Goal: Task Accomplishment & Management: Use online tool/utility

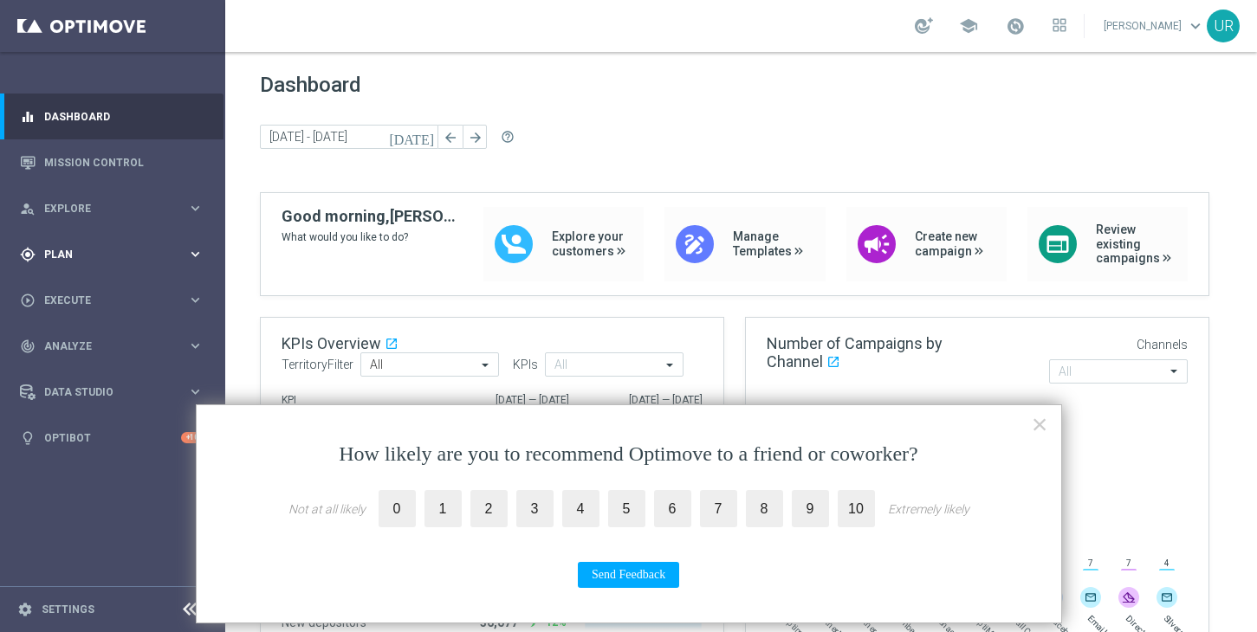
click at [193, 254] on icon "keyboard_arrow_right" at bounding box center [195, 254] width 16 height 16
click at [191, 339] on icon "keyboard_arrow_right" at bounding box center [195, 342] width 16 height 16
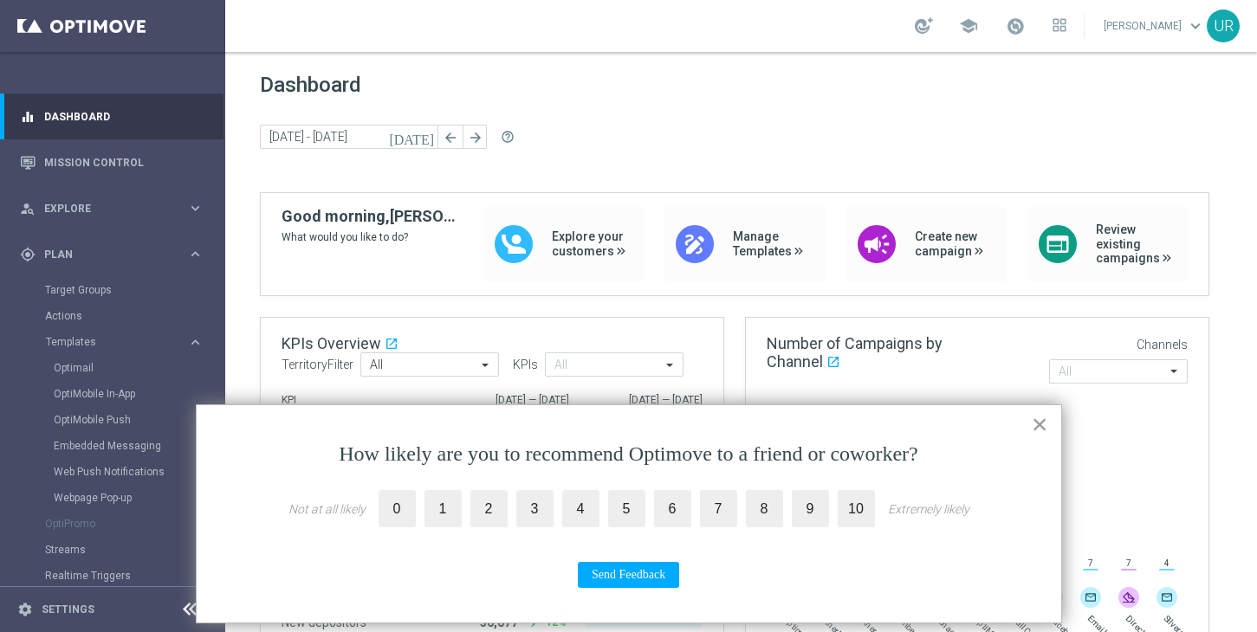
click at [1041, 424] on button "×" at bounding box center [1040, 425] width 16 height 28
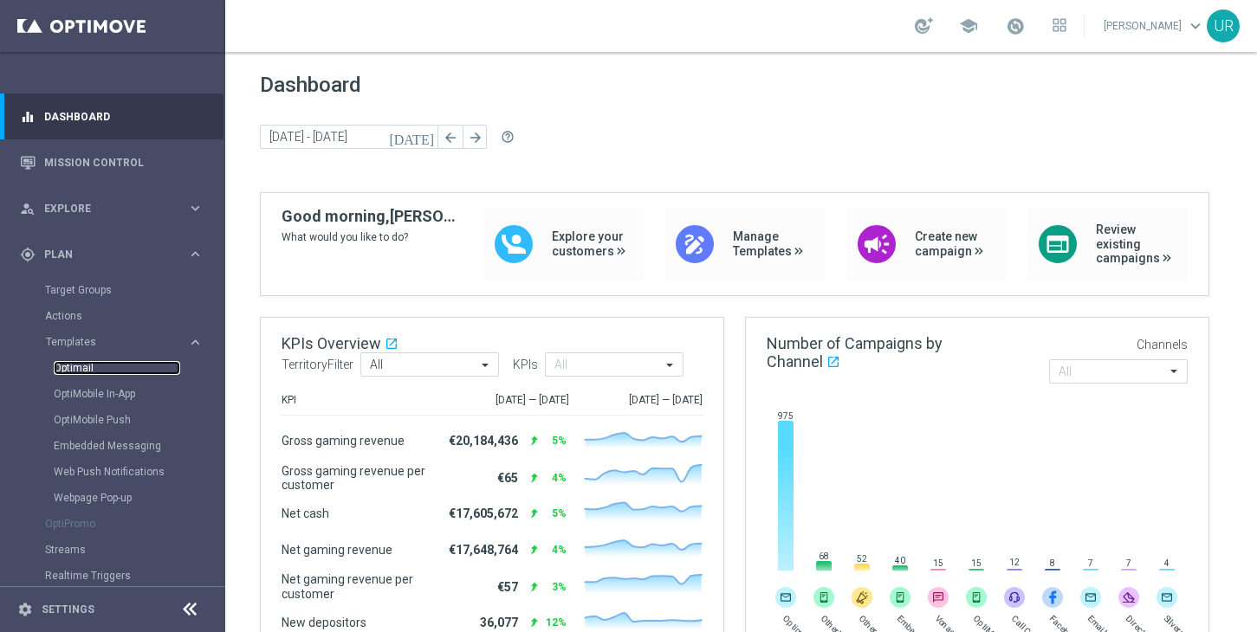
click at [88, 368] on link "Optimail" at bounding box center [117, 368] width 126 height 14
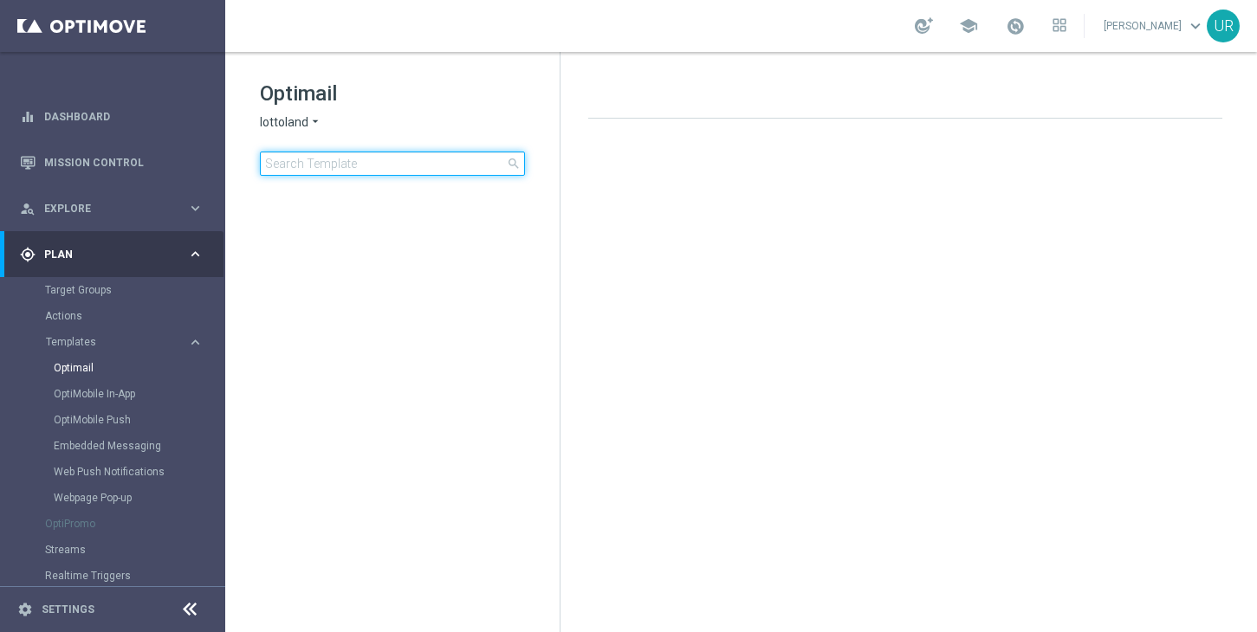
click at [356, 171] on input at bounding box center [392, 164] width 265 height 24
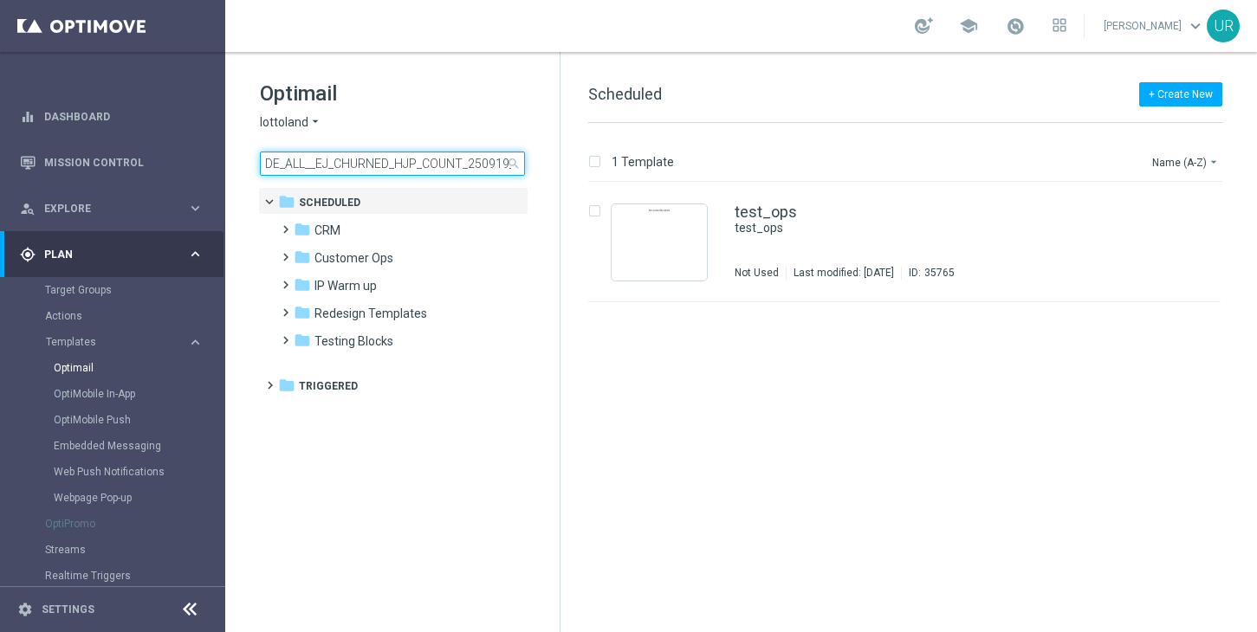
scroll to position [0, 110]
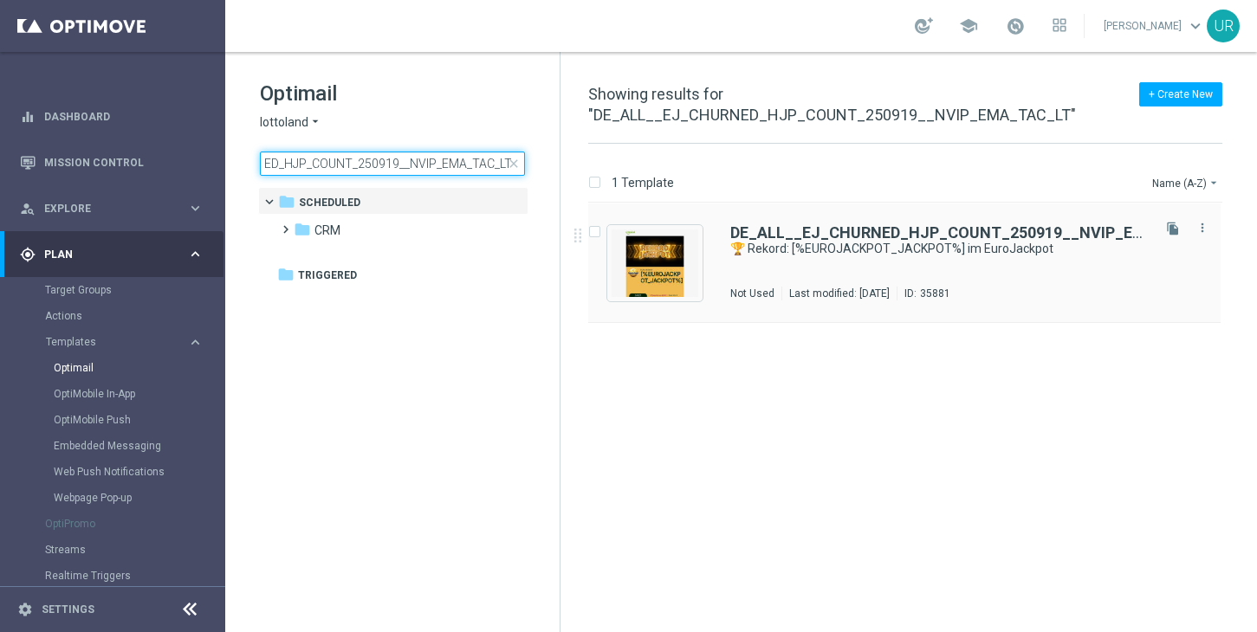
type input "DE_ALL__EJ_CHURNED_HJP_COUNT_250919__NVIP_EMA_TAC_LT"
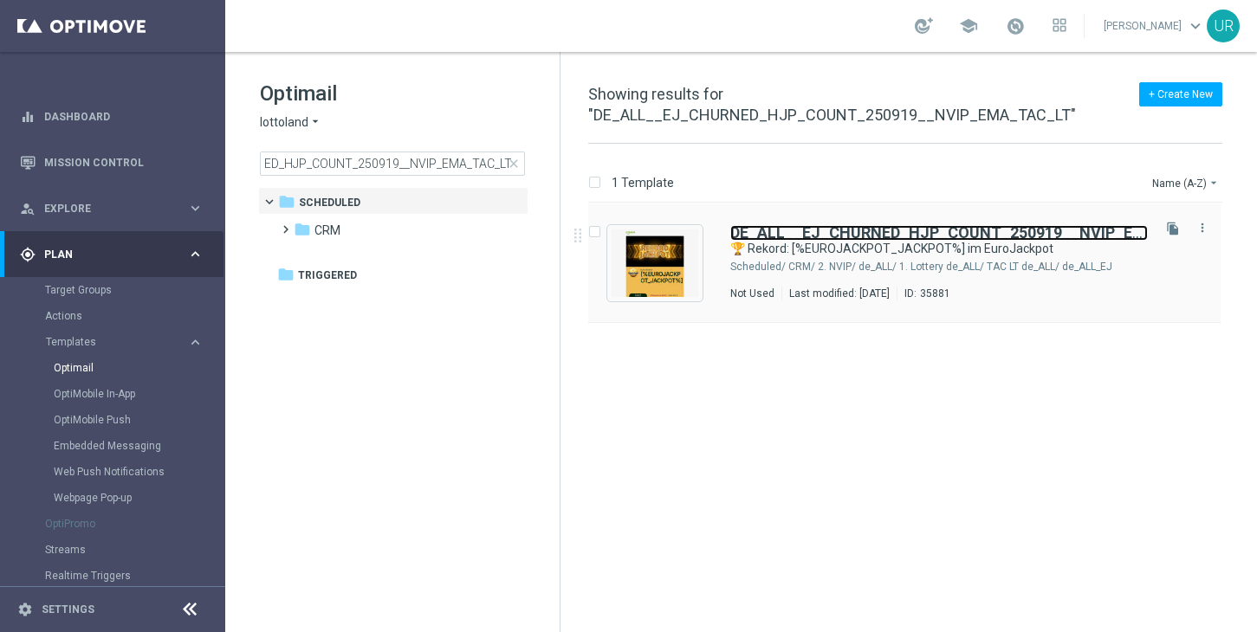
click at [846, 236] on b "DE_ALL__EJ_CHURNED_HJP_COUNT_250919__NVIP_EMA_TAC_LT" at bounding box center [975, 233] width 491 height 18
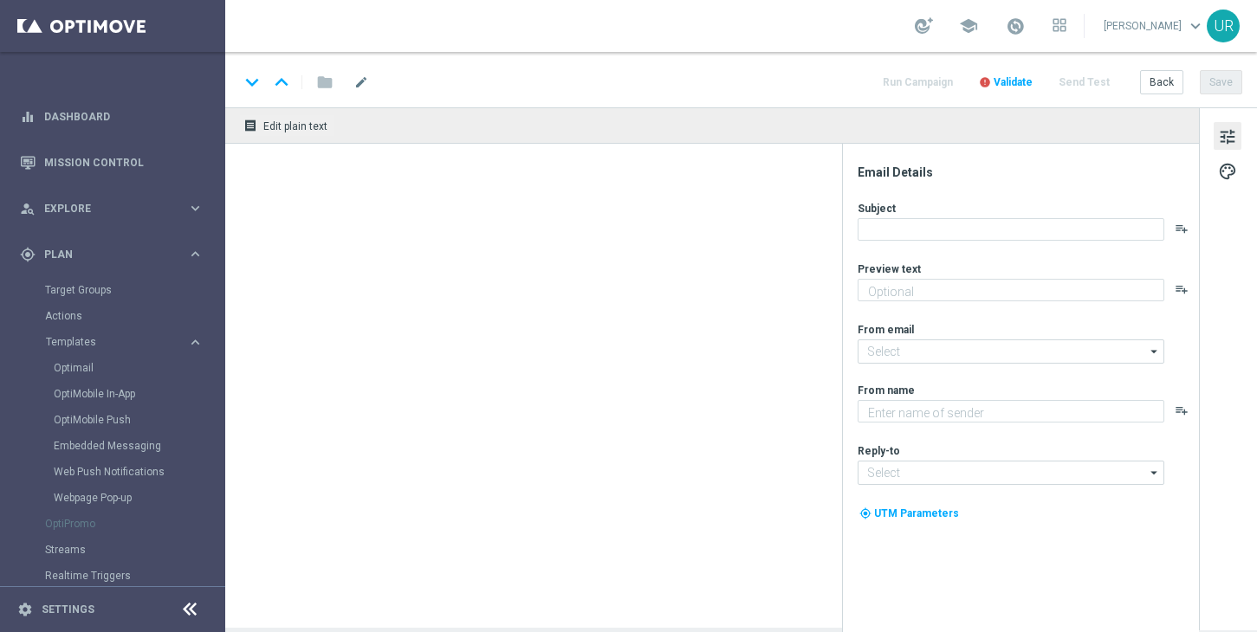
type textarea "Dein Rabatt auf den Jackpot."
type input "mail@crm.lottoland.com"
type textarea "Lottoland"
type input "service@lottoland.com"
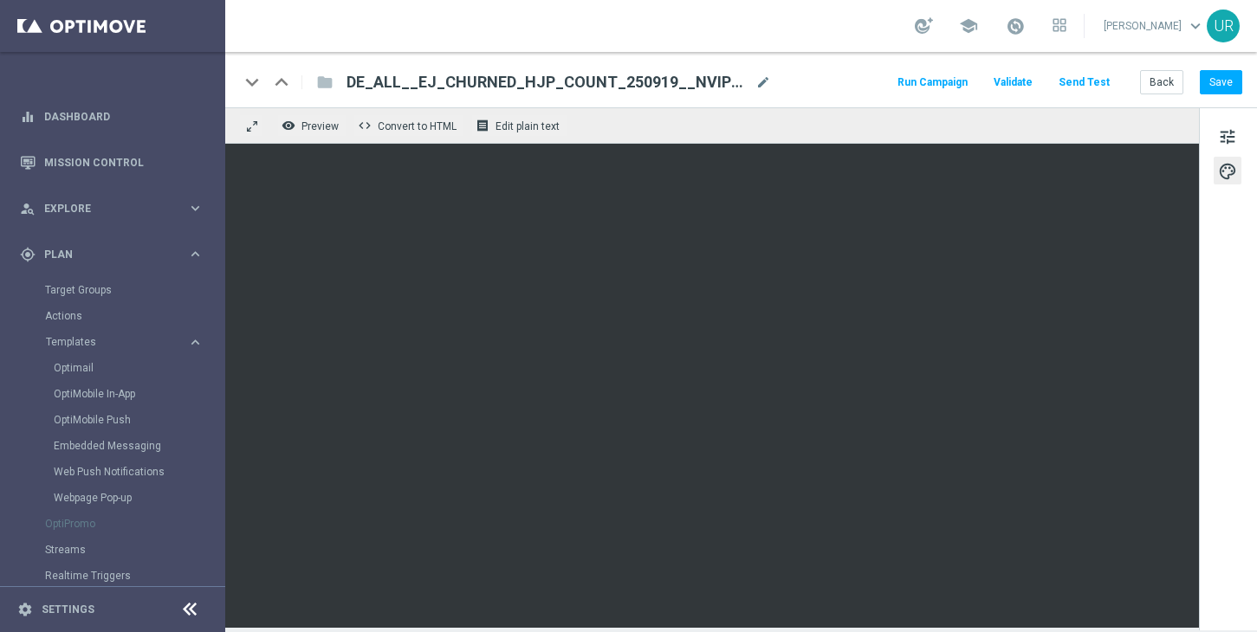
click at [1100, 85] on button "Send Test" at bounding box center [1084, 82] width 56 height 23
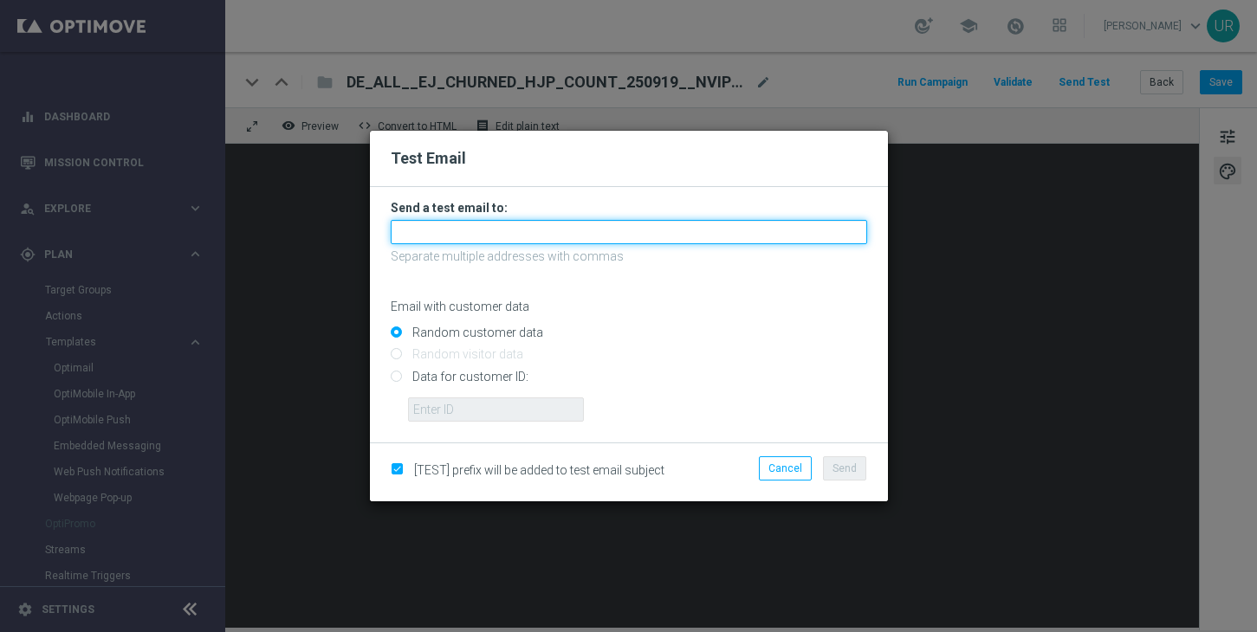
click at [490, 238] on input "text" at bounding box center [629, 232] width 476 height 24
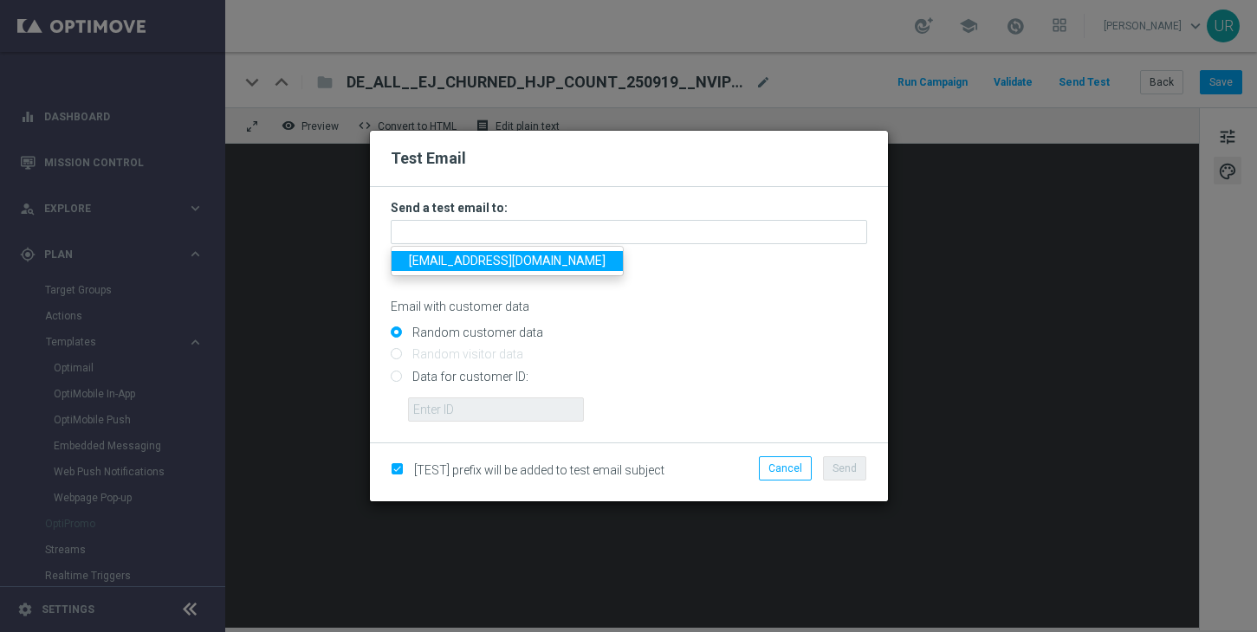
click at [447, 261] on span "ulrikarosendahl68@gmail.com" at bounding box center [507, 261] width 197 height 14
type input "ulrikarosendahl68@gmail.com"
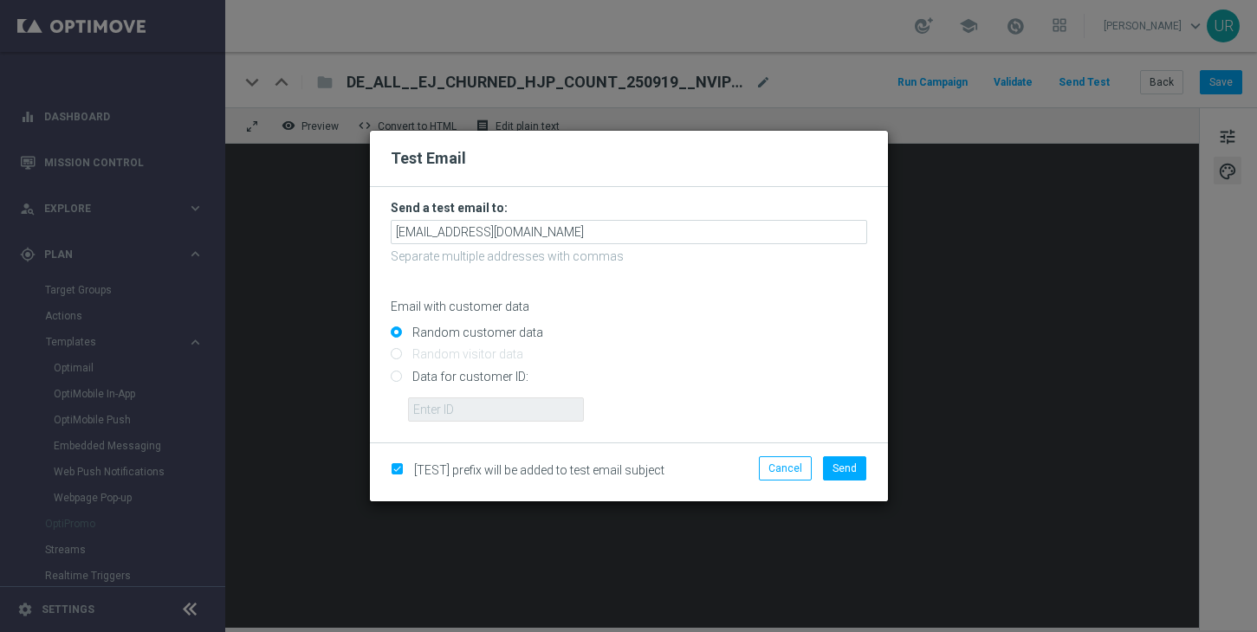
click at [399, 377] on input "Data for customer ID:" at bounding box center [629, 384] width 476 height 24
radio input "true"
click at [435, 407] on input "text" at bounding box center [496, 410] width 176 height 24
paste input "222634736"
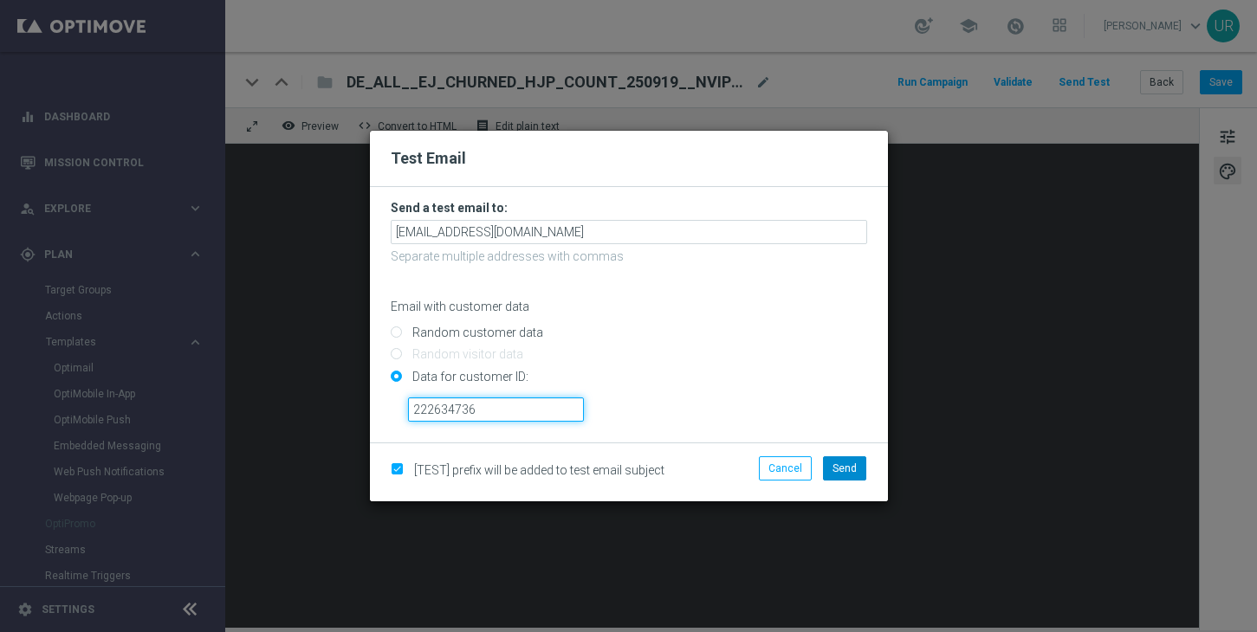
type input "222634736"
click at [839, 468] on span "Send" at bounding box center [845, 469] width 24 height 12
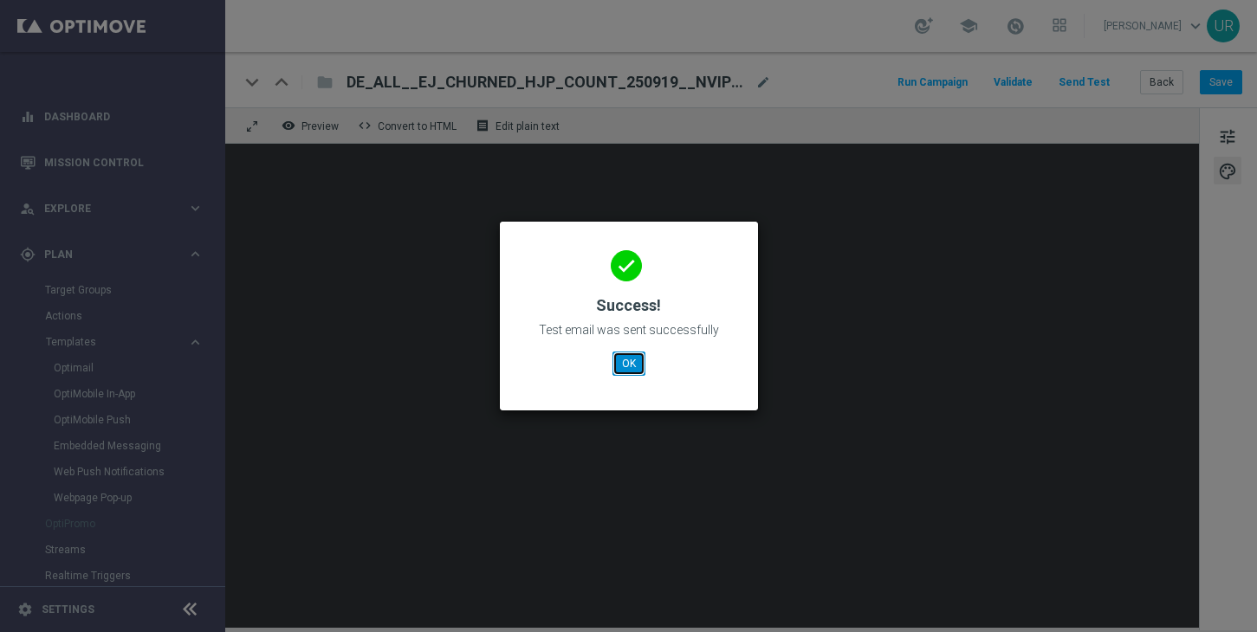
click at [632, 356] on button "OK" at bounding box center [628, 364] width 33 height 24
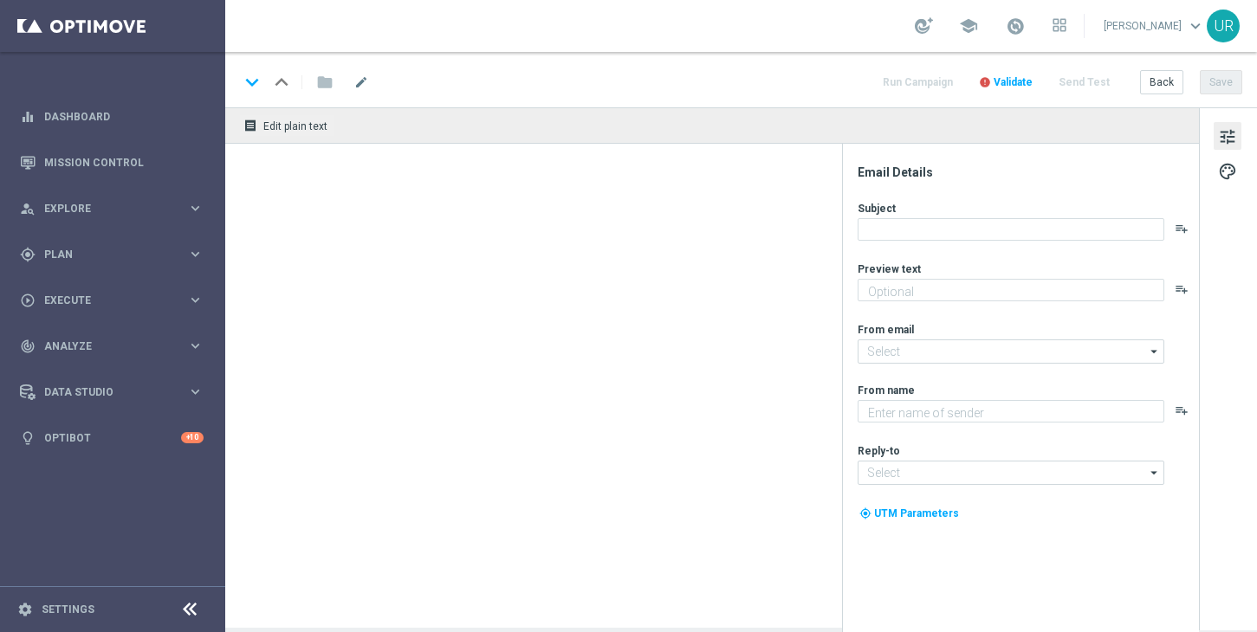
type textarea "Dein Rabatt auf den Jackpot."
type textarea "Lottoland"
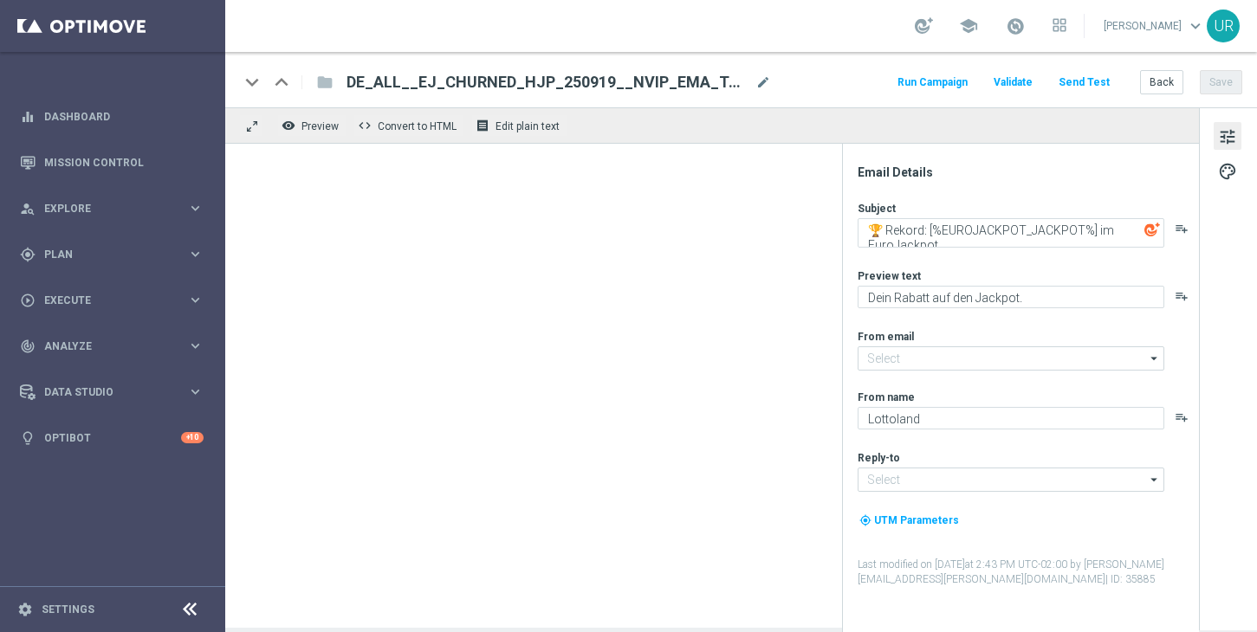
type input "[EMAIL_ADDRESS][DOMAIN_NAME]"
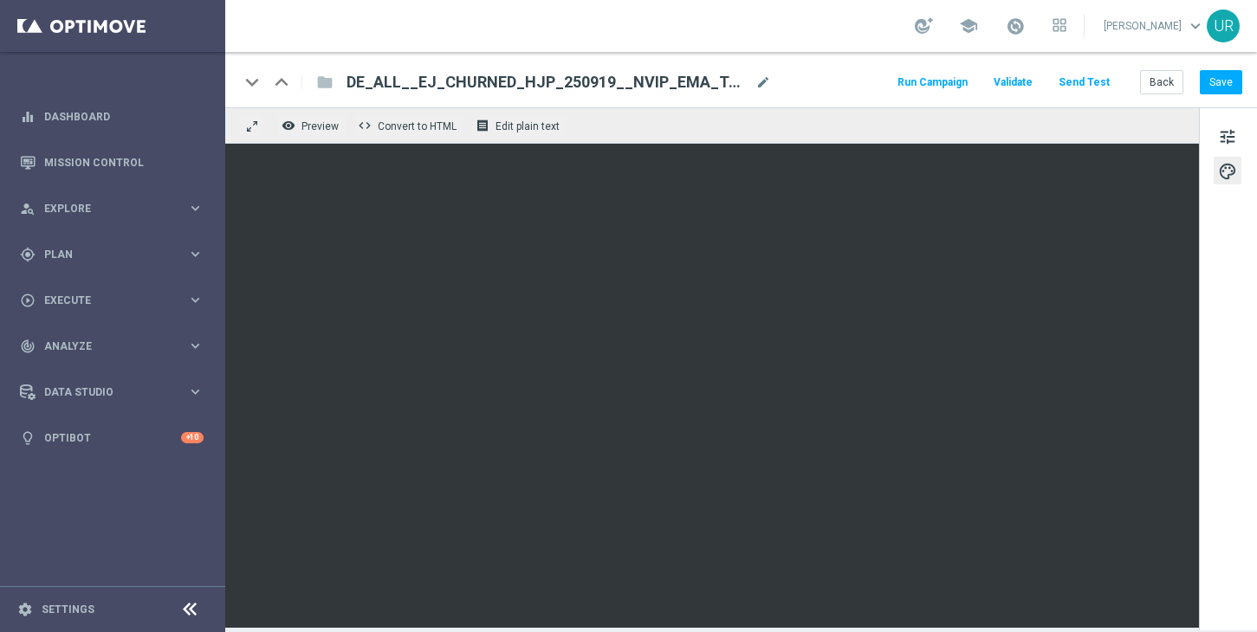
click at [1099, 77] on button "Send Test" at bounding box center [1084, 82] width 56 height 23
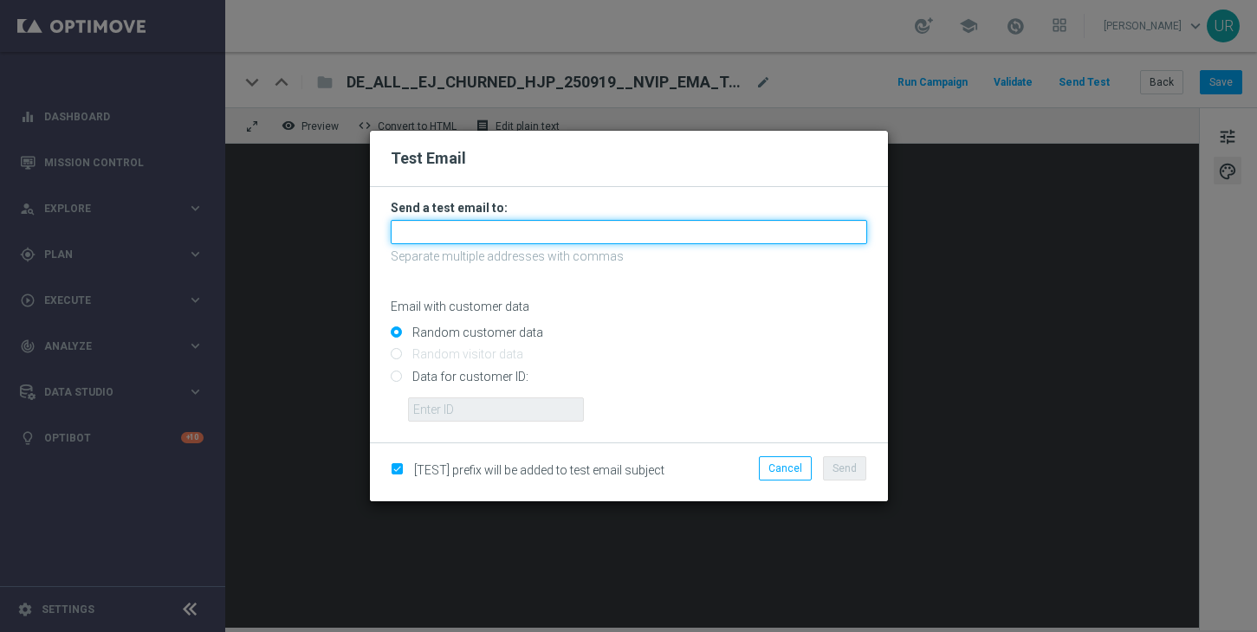
click at [642, 231] on input "text" at bounding box center [629, 232] width 476 height 24
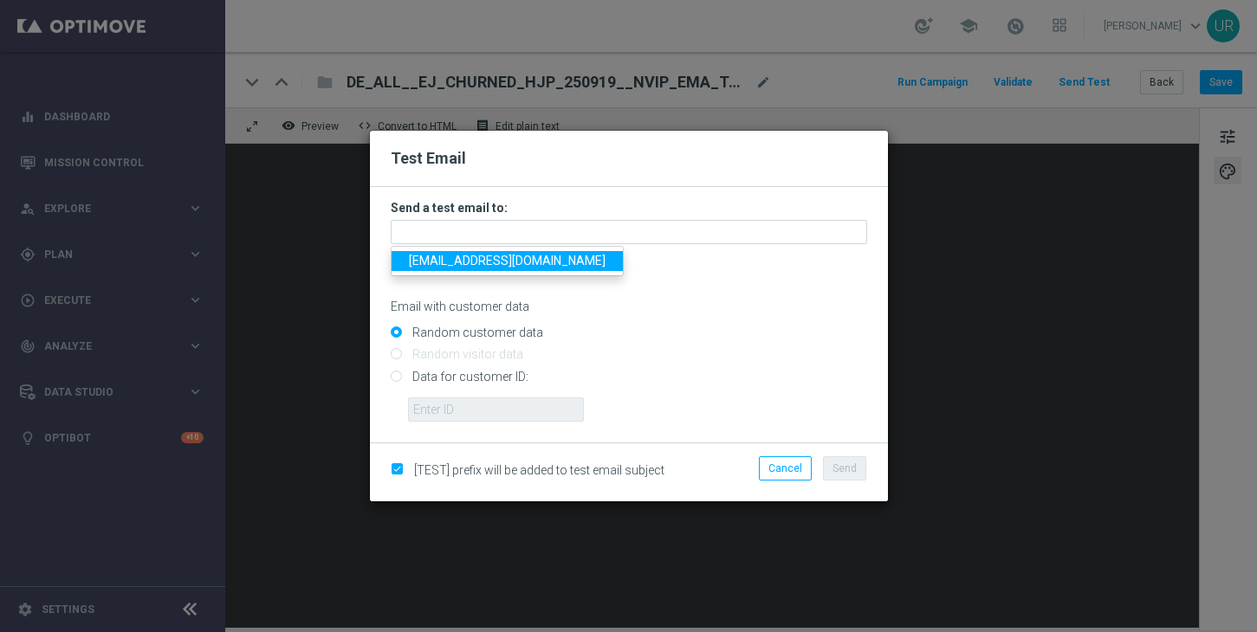
click at [425, 266] on span "ulrikarosendahl68@gmail.com" at bounding box center [507, 261] width 197 height 14
type input "ulrikarosendahl68@gmail.com"
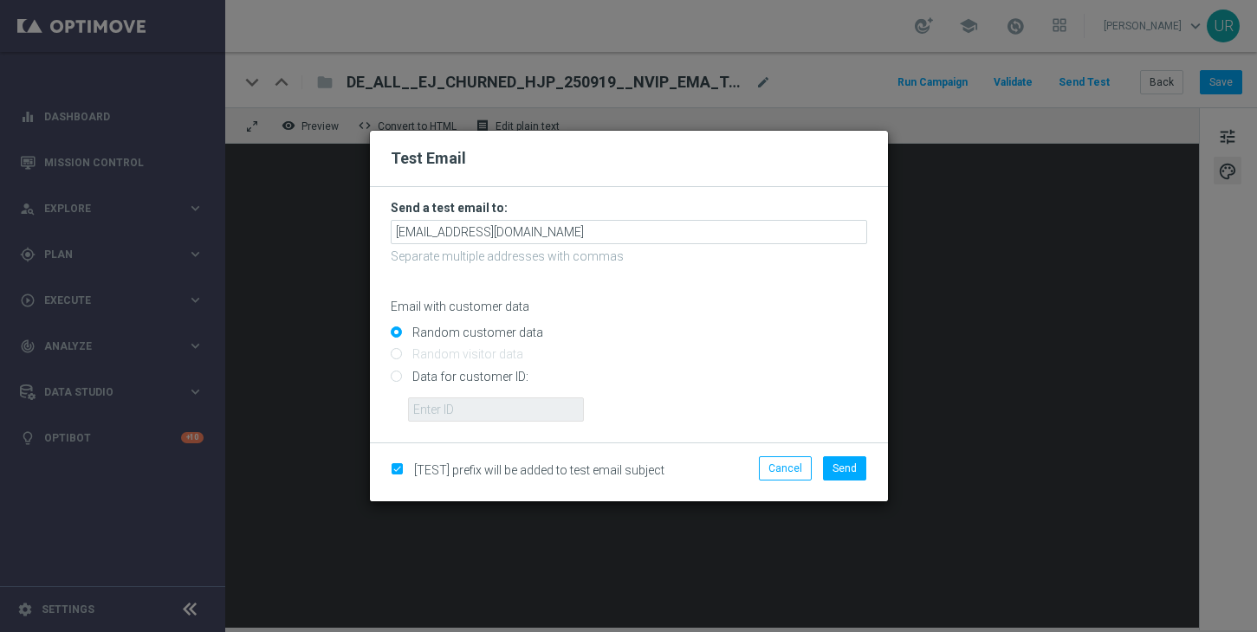
click at [400, 379] on input "Data for customer ID:" at bounding box center [629, 384] width 476 height 24
radio input "true"
click at [398, 328] on input "Random customer data" at bounding box center [629, 340] width 476 height 24
radio input "true"
click at [398, 381] on input "Data for customer ID:" at bounding box center [629, 384] width 476 height 24
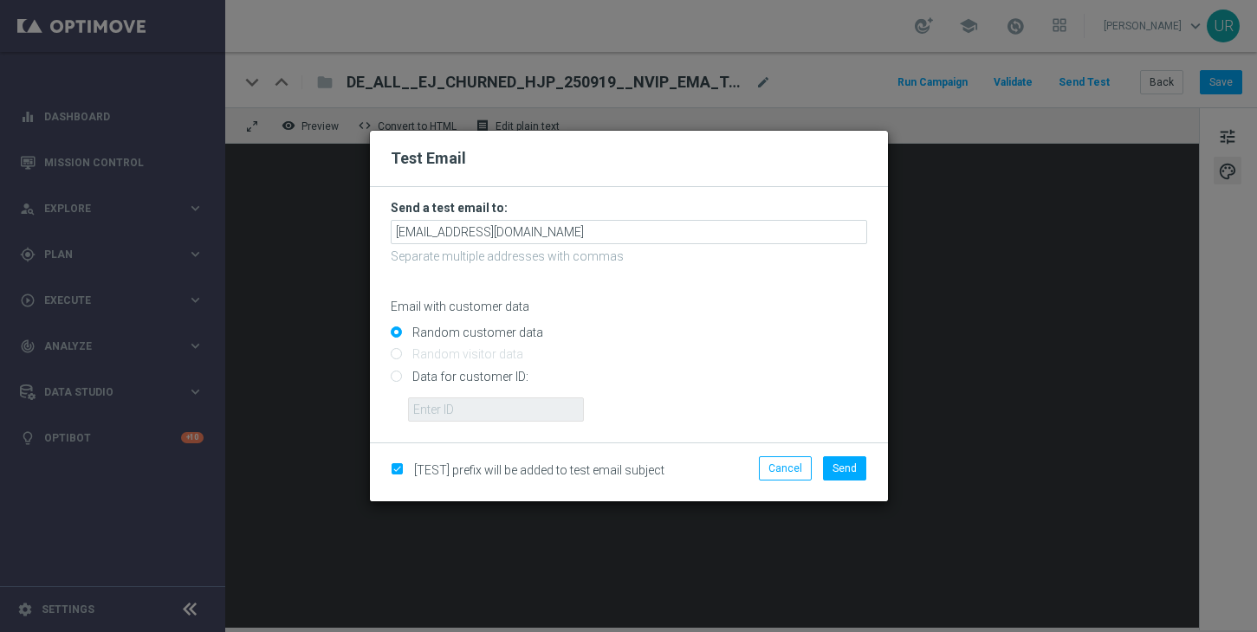
radio input "true"
click at [445, 408] on input "text" at bounding box center [496, 410] width 176 height 24
paste input "222634736"
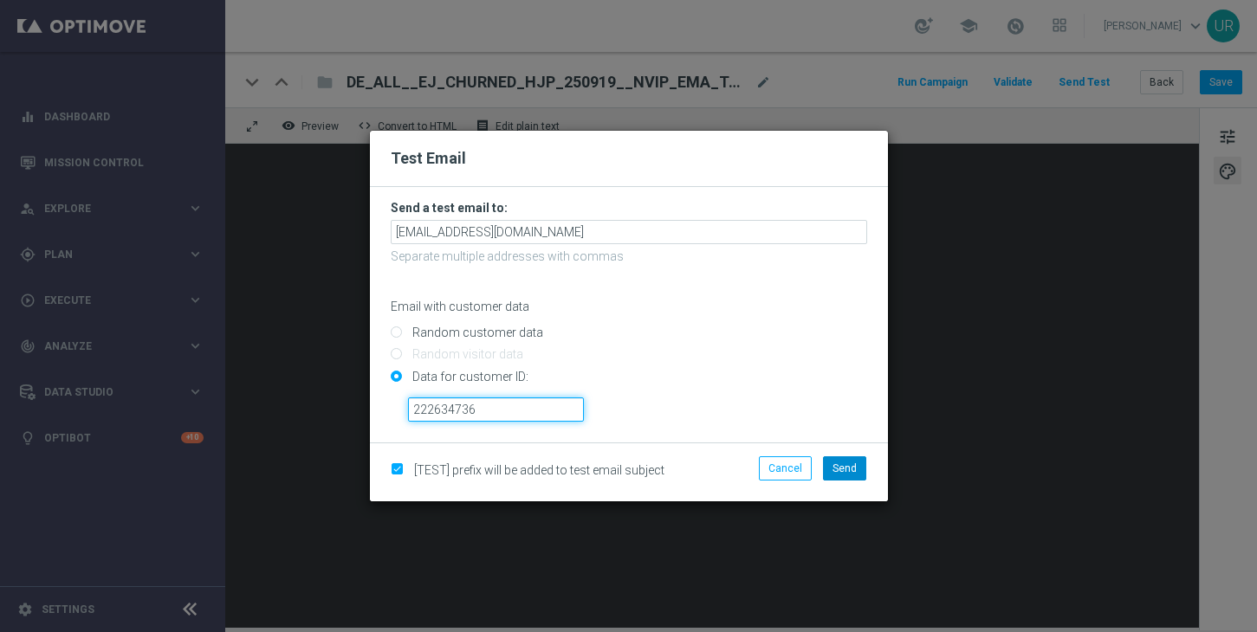
type input "222634736"
click at [843, 473] on span "Send" at bounding box center [845, 469] width 24 height 12
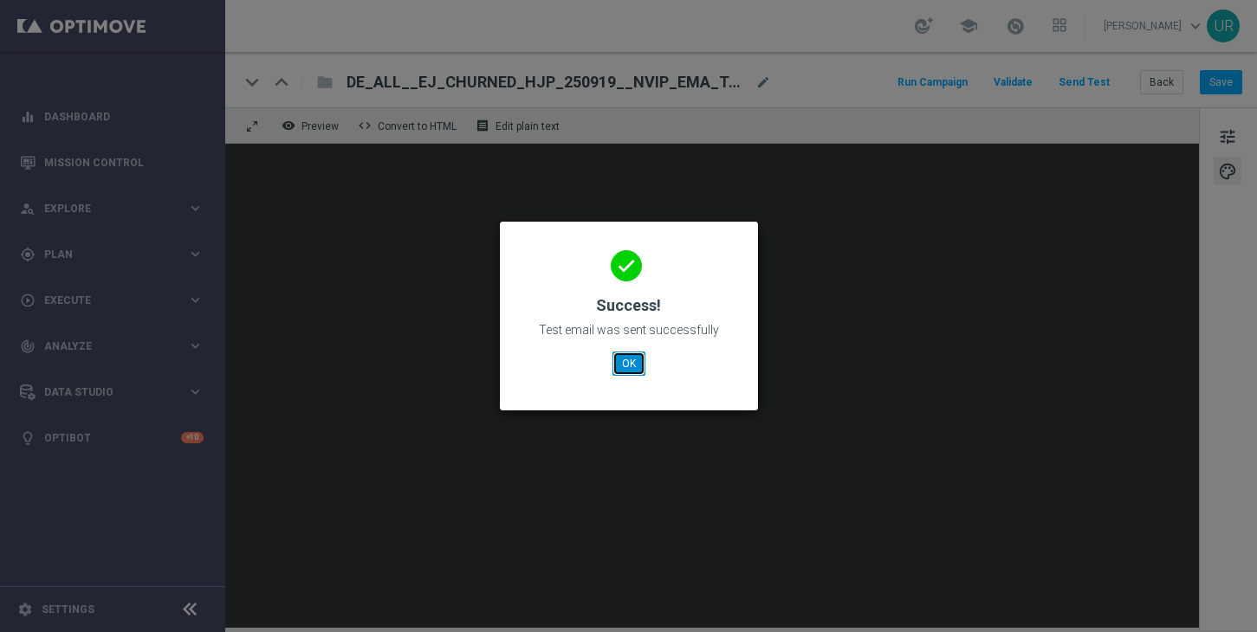
click at [623, 368] on button "OK" at bounding box center [628, 364] width 33 height 24
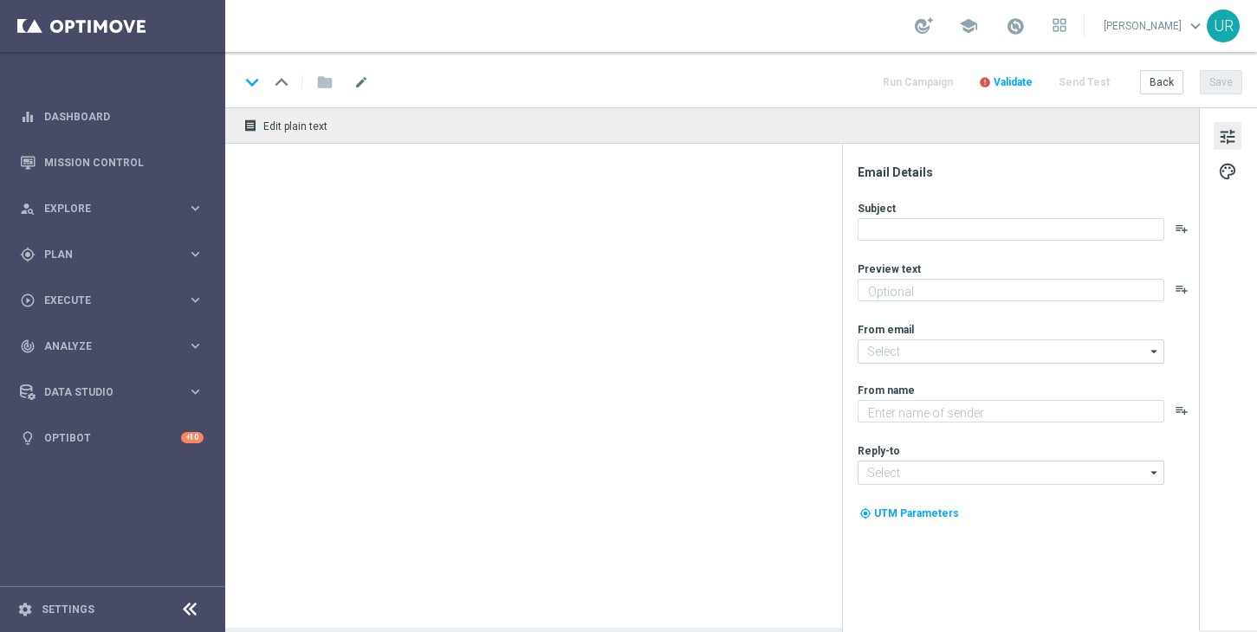
type textarea "Dein Rabatt auf den Jackpot."
type input "[EMAIL_ADDRESS][DOMAIN_NAME]"
type textarea "Lottoland"
type input "[EMAIL_ADDRESS][DOMAIN_NAME]"
